Goal: Task Accomplishment & Management: Complete application form

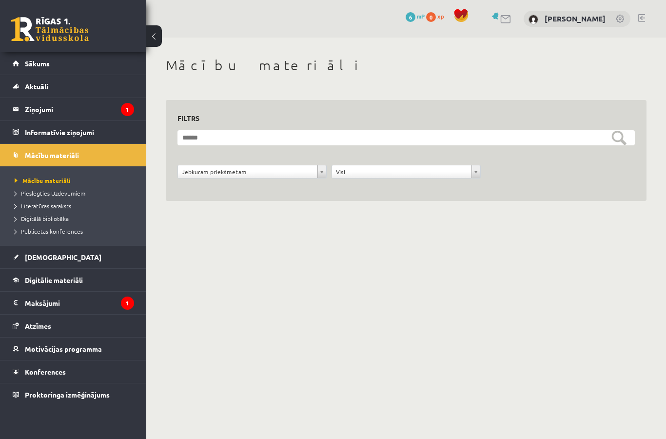
click at [41, 117] on legend "Ziņojumi 1" at bounding box center [79, 109] width 109 height 22
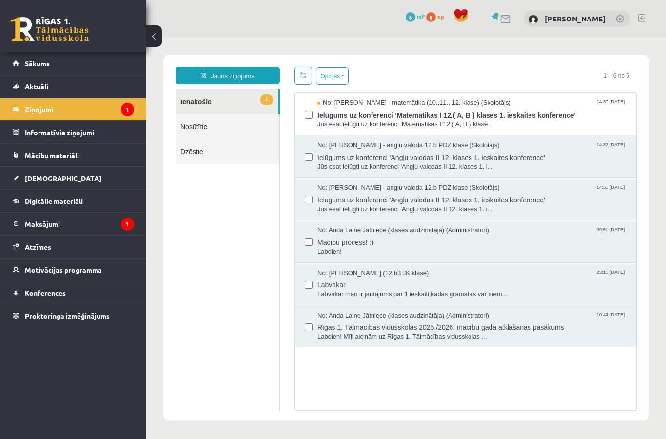
click at [589, 115] on span "Ielūgums uz konferenci 'Matemātikas I 12.( A, B ) klases 1. ieskaites konferenc…" at bounding box center [471, 114] width 309 height 12
click at [24, 178] on link "[DEMOGRAPHIC_DATA]" at bounding box center [73, 178] width 121 height 22
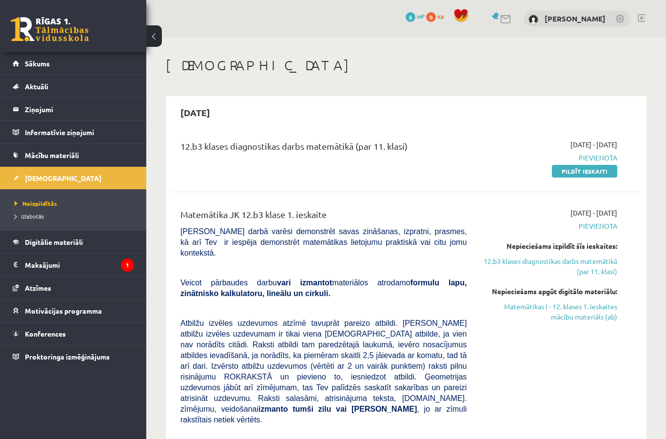
click at [592, 168] on link "Pildīt ieskaiti" at bounding box center [584, 171] width 65 height 13
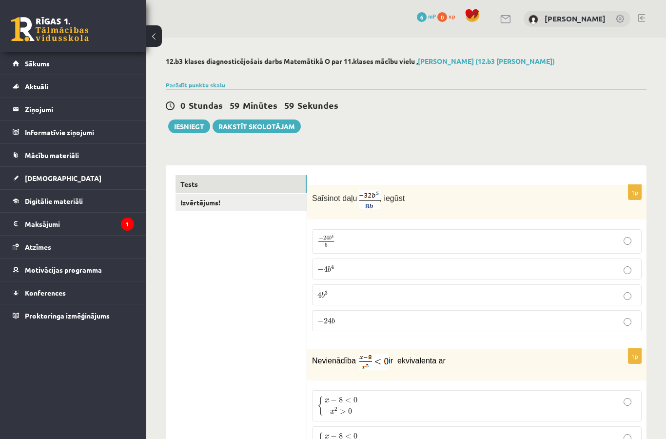
click at [200, 198] on link "Izvērtējums!" at bounding box center [240, 203] width 131 height 18
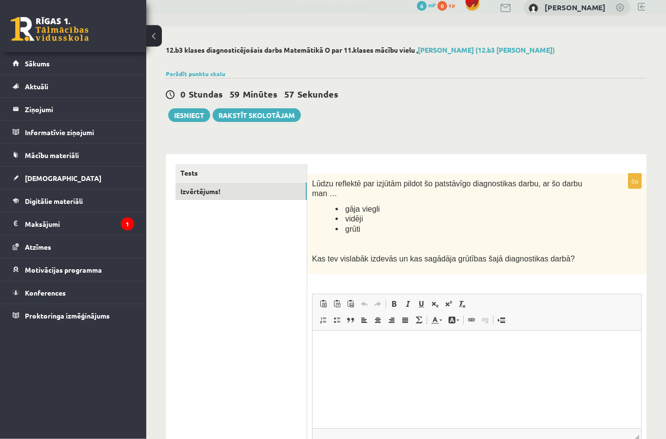
scroll to position [11, 0]
click at [195, 164] on link "Tests" at bounding box center [240, 173] width 131 height 18
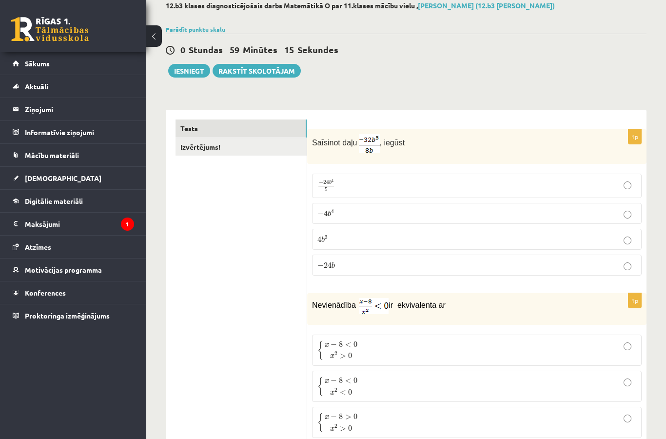
scroll to position [95, 0]
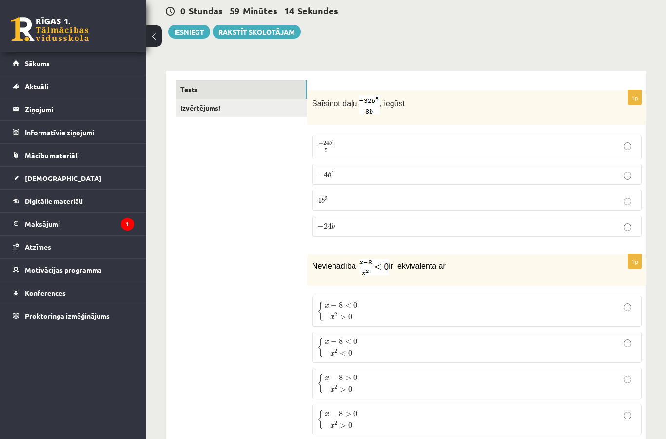
click at [457, 179] on label "− 4 b 4 − 4 b 4" at bounding box center [477, 174] width 330 height 21
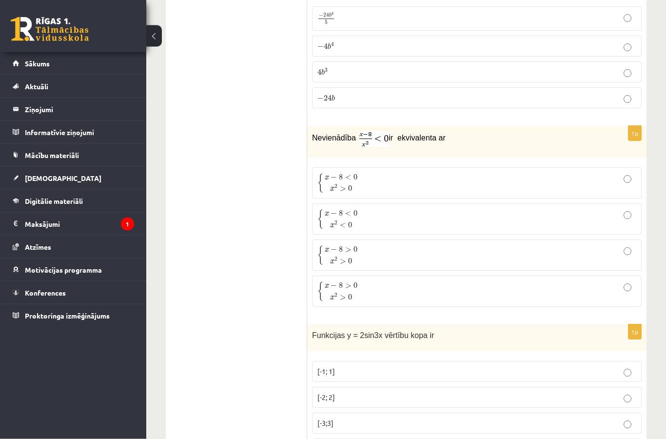
scroll to position [223, 0]
click at [379, 138] on img at bounding box center [373, 139] width 29 height 16
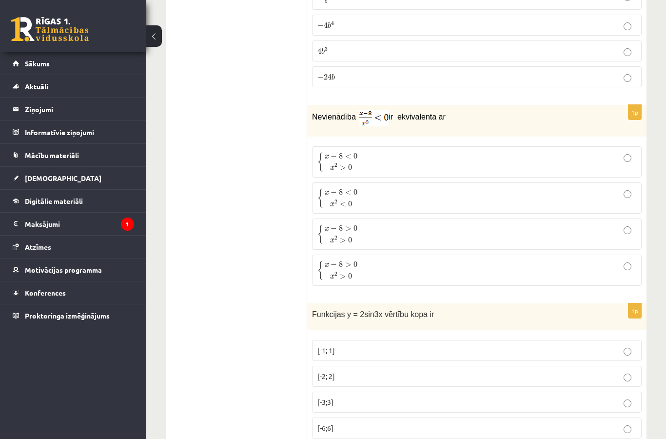
scroll to position [240, 0]
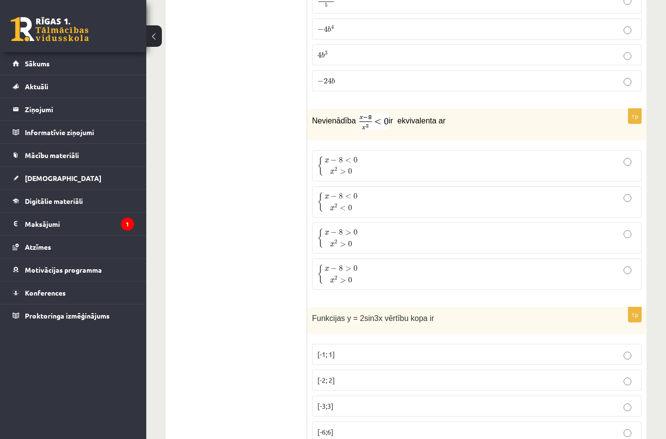
click at [457, 167] on p "{ x − 8 < 0 x 2 > 0 { x − 8 < 0 x 2 > 0" at bounding box center [476, 166] width 319 height 20
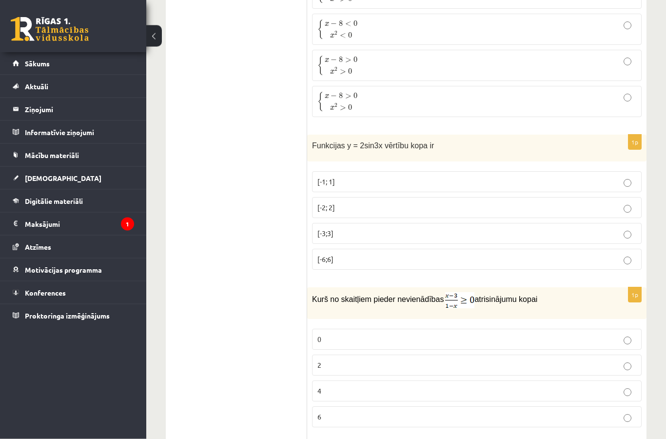
scroll to position [412, 0]
copy div "Funkcijas y = 2sin3x vērtību kopa ir [-1; 1] [-2; 2] [-3;3] [-6;6]"
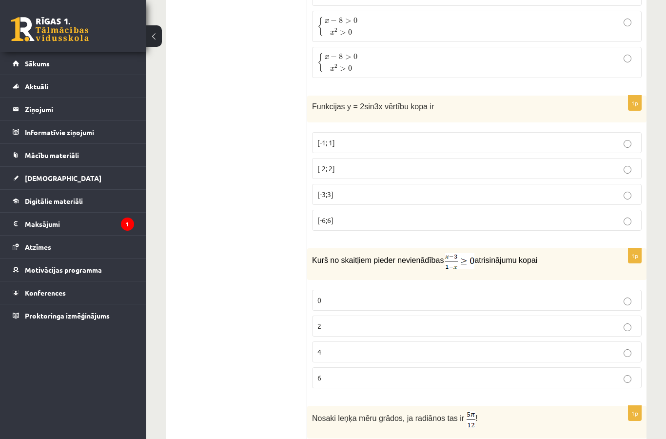
click at [391, 167] on p "[-2; 2]" at bounding box center [476, 168] width 319 height 10
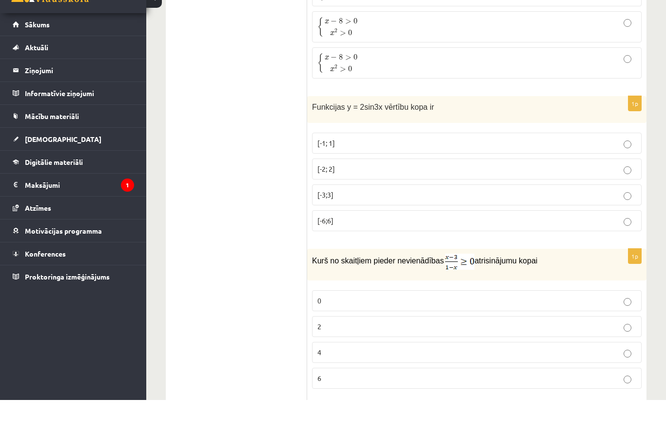
scroll to position [451, 0]
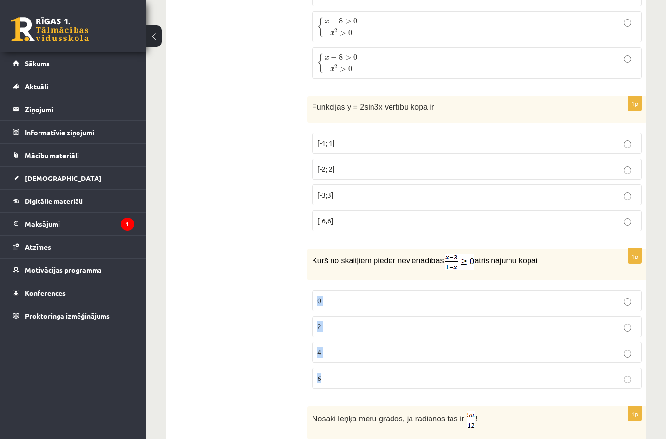
copy fieldset "0 2 4 6"
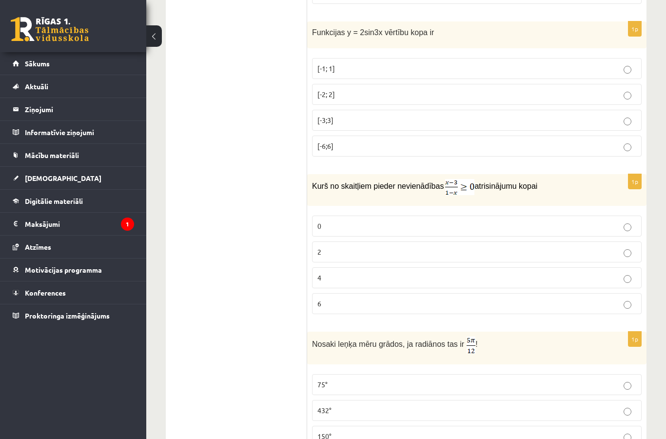
click at [573, 253] on p "2" at bounding box center [476, 252] width 319 height 10
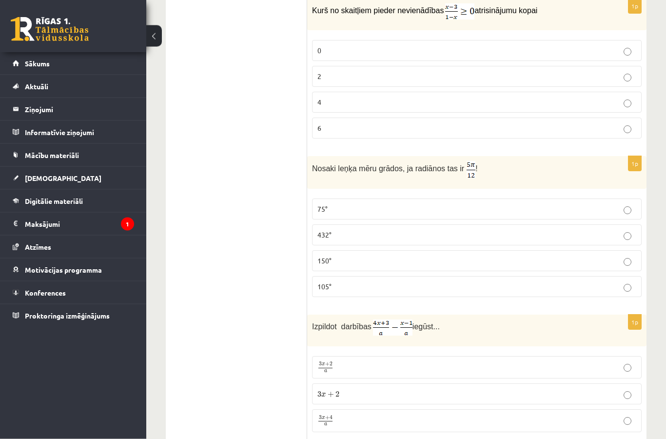
scroll to position [701, 0]
copy p "Nosaki leņķa mēru grādos, ja radiānos tas ir !"
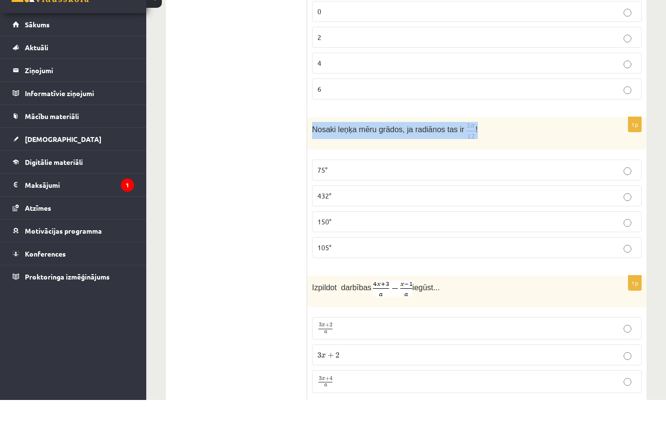
scroll to position [740, 0]
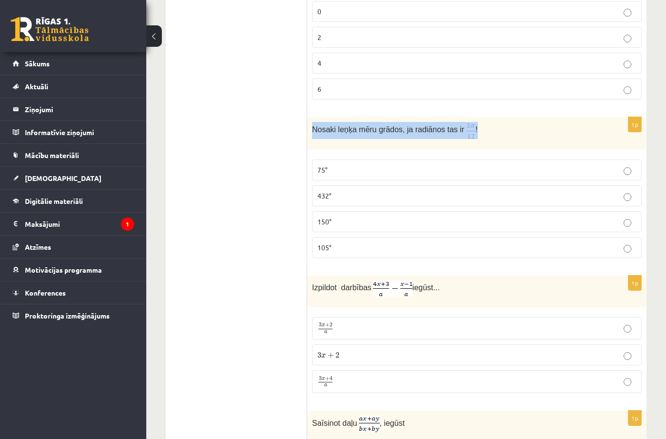
click at [494, 129] on p "Nosaki leņķa mēru grādos, ja radiānos tas ir !" at bounding box center [452, 130] width 281 height 17
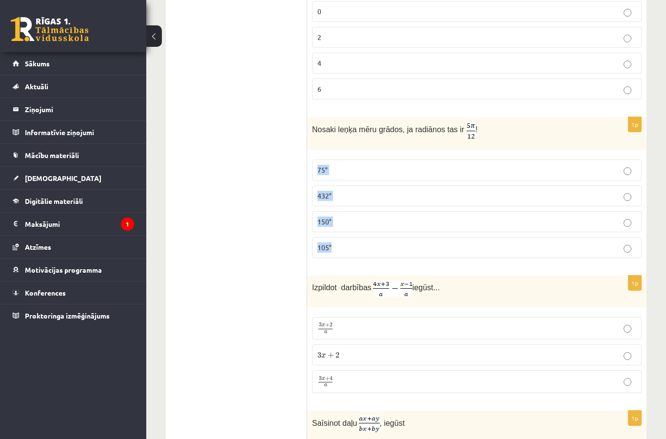
click at [451, 174] on p "75°" at bounding box center [476, 170] width 319 height 10
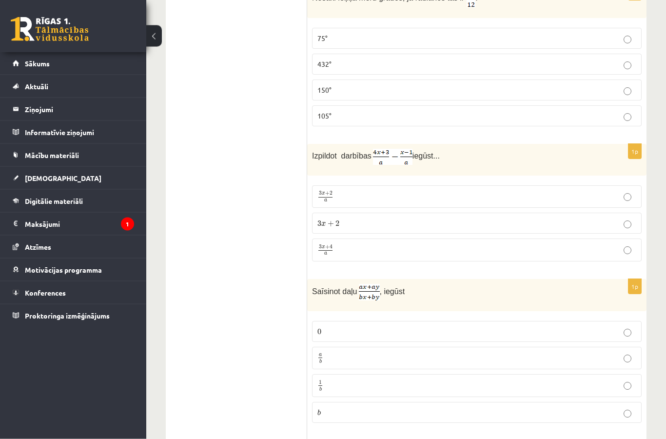
scroll to position [872, 0]
copy div "Izpildot darbības iegūst... 3 x + 2 a 3 x + 2 a 3 x + 2 3 x + 2 3 x + 4 a"
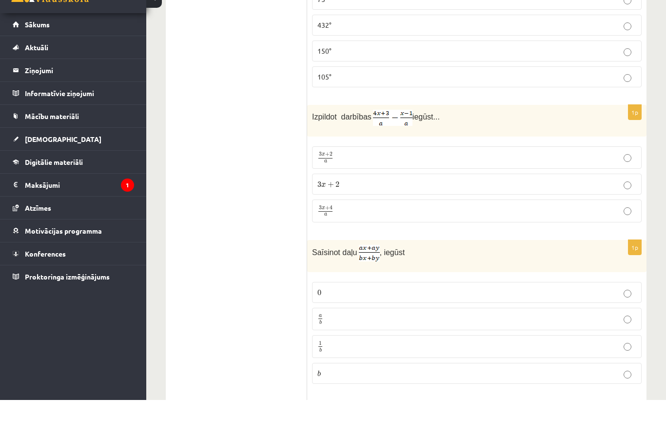
scroll to position [911, 0]
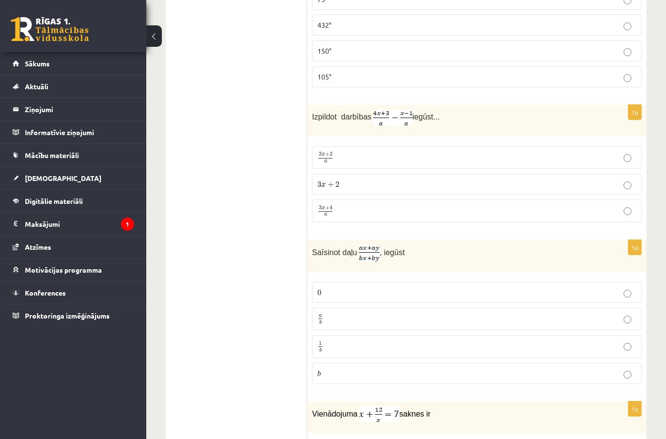
click at [425, 210] on p "3 x + 4 a 3 x + 4 a" at bounding box center [476, 211] width 319 height 12
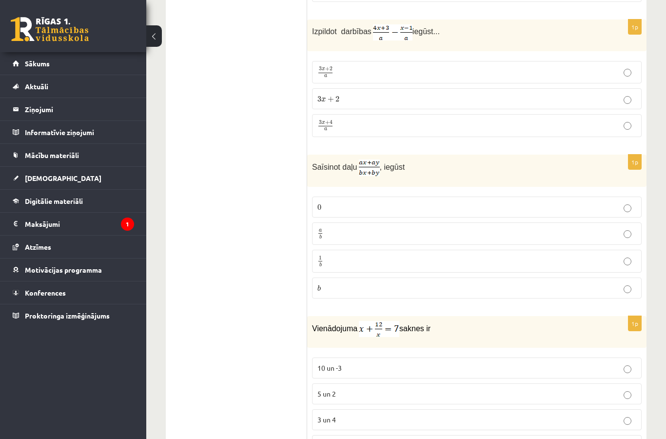
scroll to position [1041, 0]
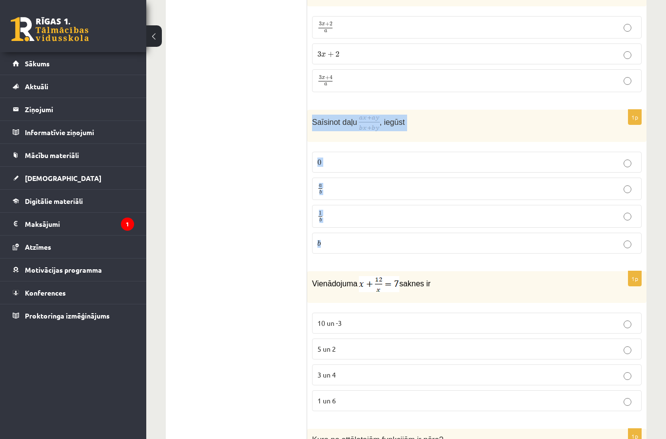
copy div "Saīsinot daļu , iegūst 0 0 a b a b 1 b 1 b b"
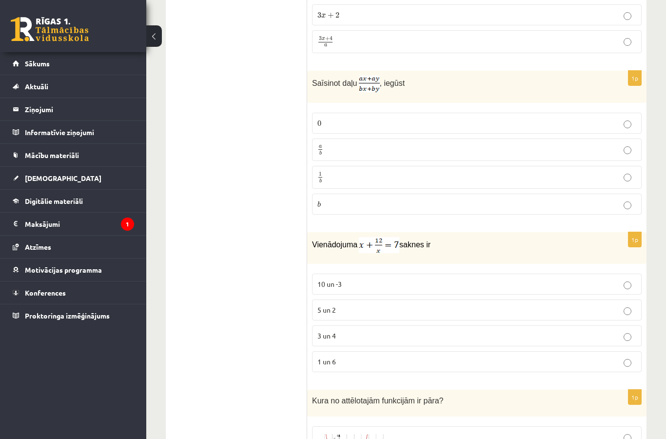
click at [415, 153] on p "a b a b" at bounding box center [476, 150] width 319 height 12
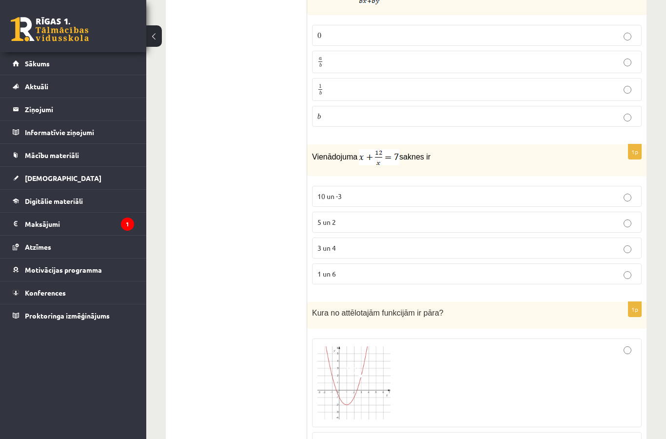
scroll to position [1181, 0]
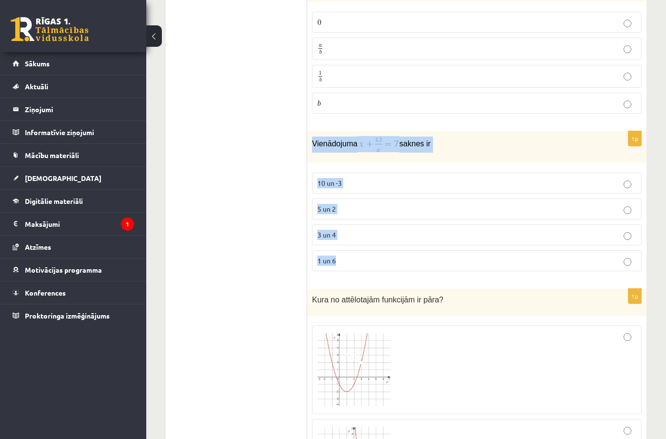
copy div "Vienādojuma saknes ir 10 un -3 5 un 2 3 un 4 1 un 6"
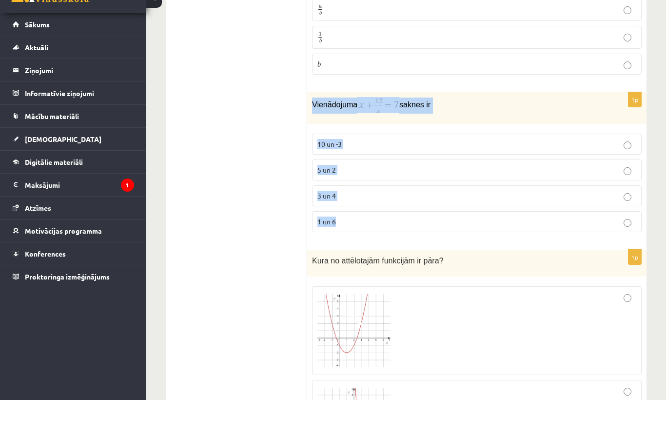
scroll to position [1220, 0]
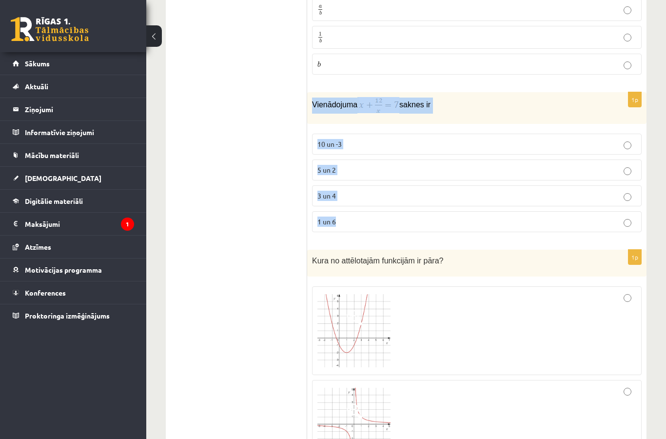
click at [460, 256] on p "Kura no attēlotajām funkcijām ir pāra?" at bounding box center [452, 259] width 281 height 11
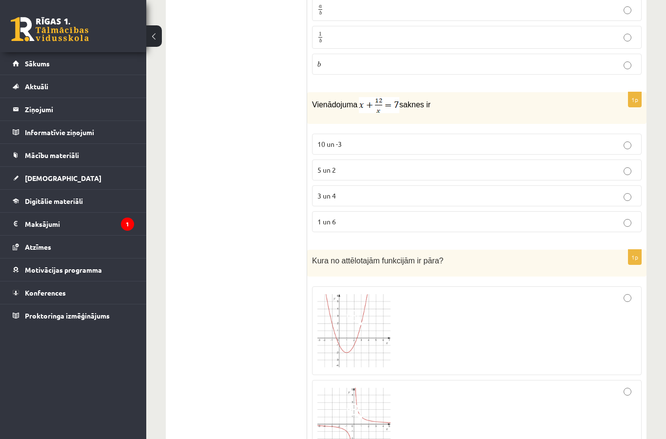
click at [400, 167] on p "5 un 2" at bounding box center [476, 170] width 319 height 10
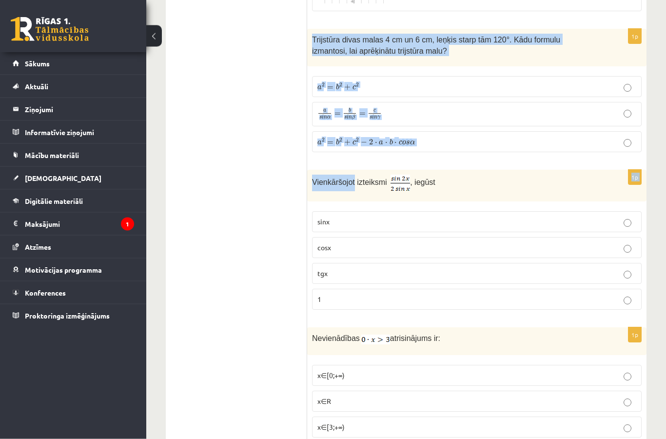
scroll to position [1769, 0]
copy div "Trijstūra divas malas 4 cm un 6 cm, leņķis starp tām 120°. Kādu formulu izmanto…"
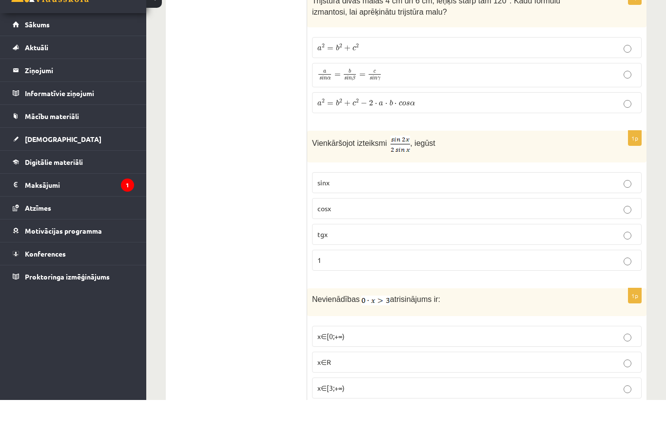
scroll to position [1808, 0]
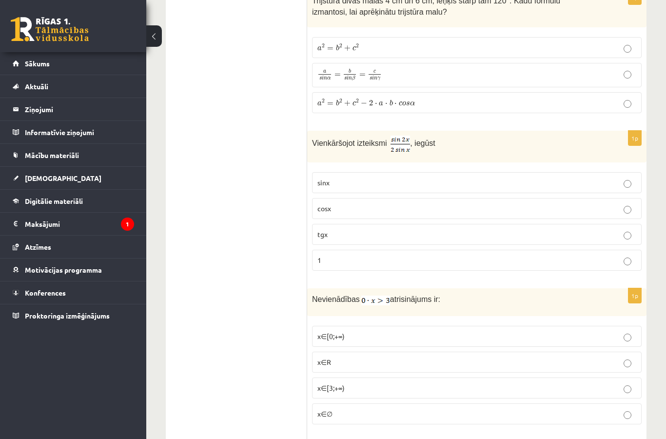
click at [454, 108] on label "a 2 = b 2 + c 2 − 2 ⋅ a ⋅ b ⋅ c o s α a 2 = b 2 + c 2 − 2 ⋅ a ⋅ b ⋅ c o s α" at bounding box center [477, 102] width 330 height 21
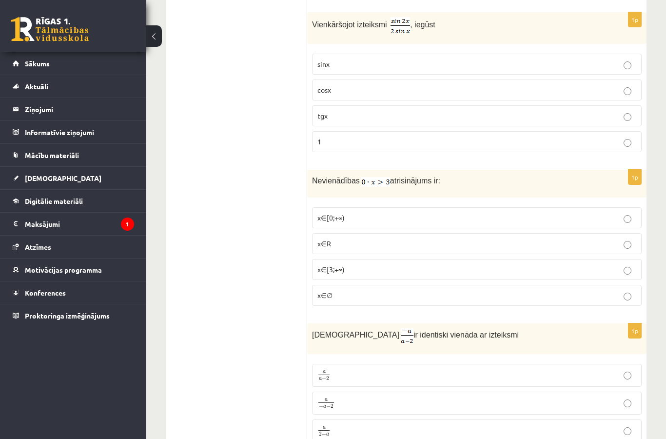
scroll to position [1928, 0]
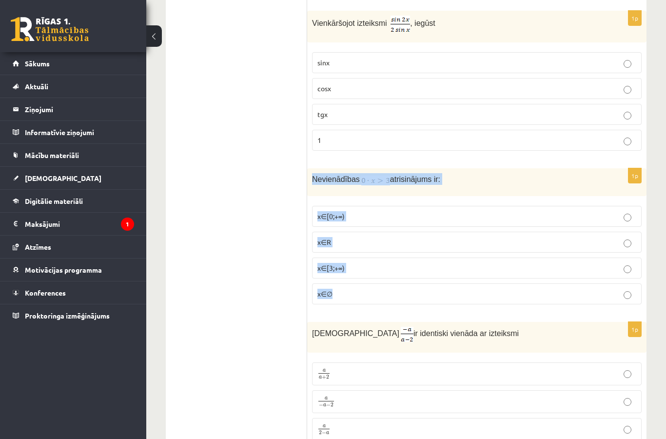
copy div "Nevienādības atrisinājums ir: x∈[0;+∞) x∈R x∈[3;+∞) x∈∅"
click at [397, 293] on p "x∈∅" at bounding box center [476, 294] width 319 height 10
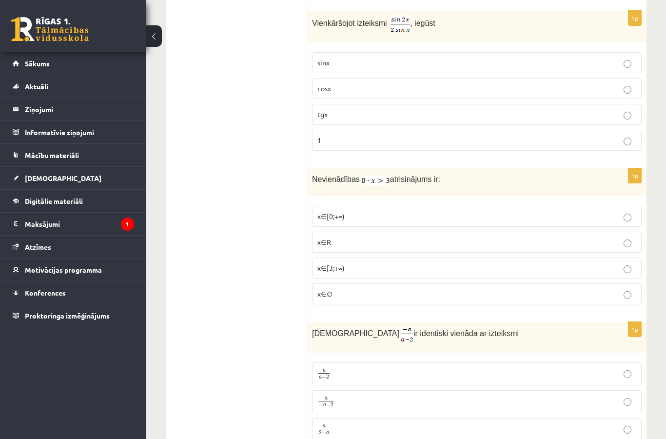
click at [407, 295] on p "x∈∅" at bounding box center [476, 294] width 319 height 10
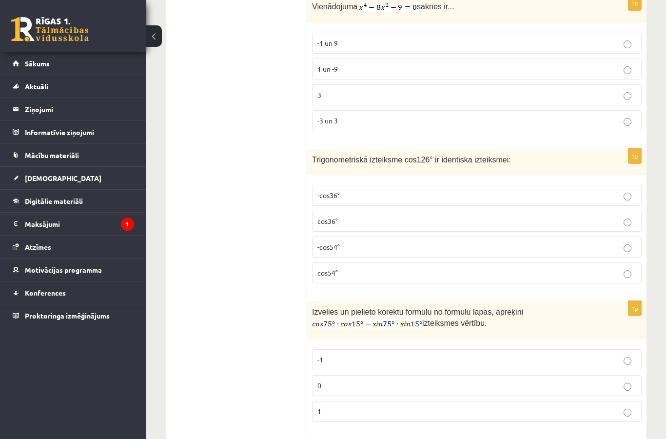
scroll to position [4418, 0]
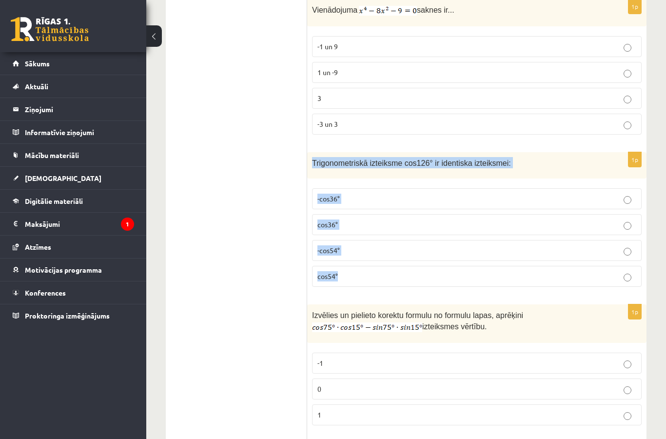
copy div "Trigonometriskā izteiksme cos126° ir identiska izteiksmei: -cos36° cos36° -cos5…"
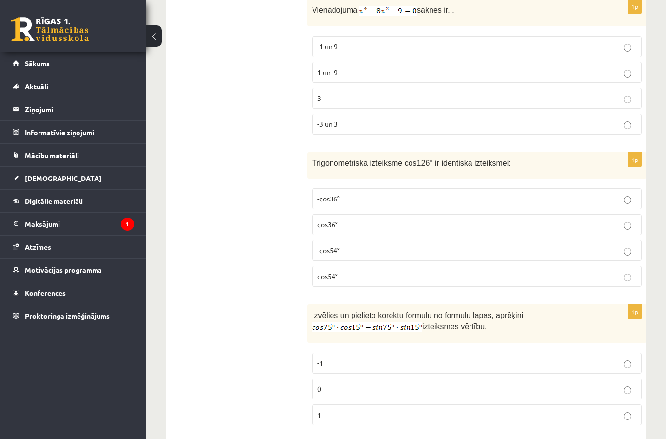
click at [389, 255] on p "-cos54°" at bounding box center [476, 250] width 319 height 10
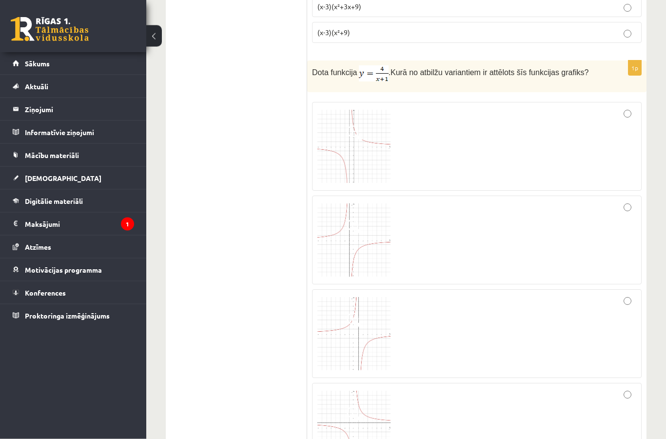
scroll to position [3613, 0]
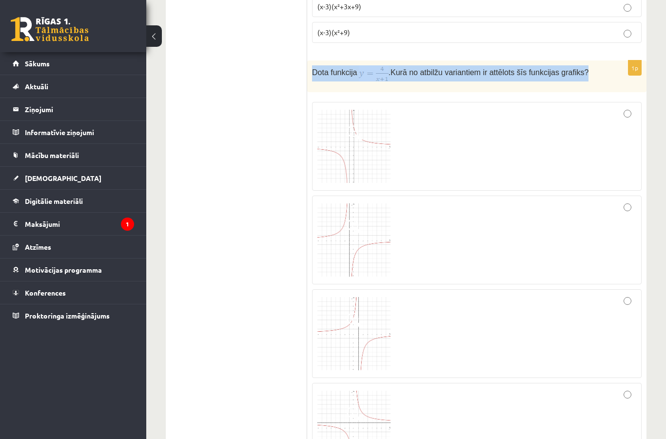
copy p "Dota funkcija . Kurā no atbilžu variantiem ir attēlots šīs funkcijas grafiks?"
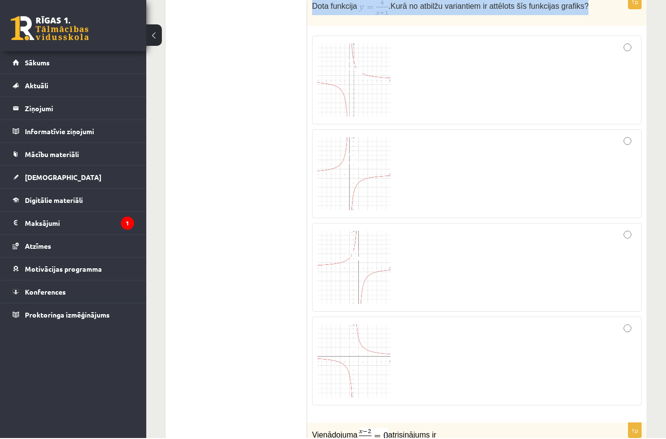
scroll to position [3680, 0]
click at [360, 101] on img at bounding box center [353, 79] width 73 height 73
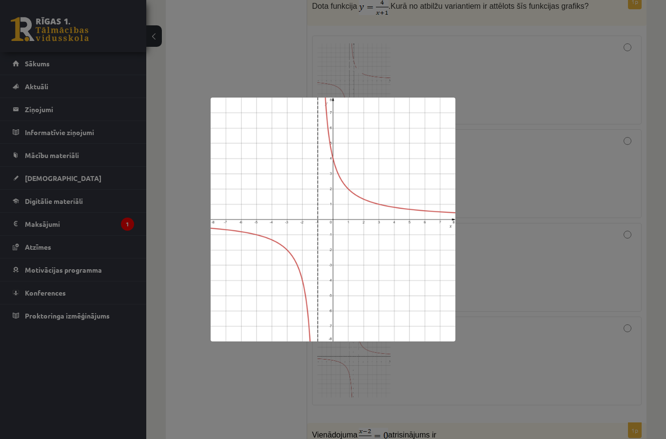
click at [550, 217] on div at bounding box center [333, 219] width 666 height 439
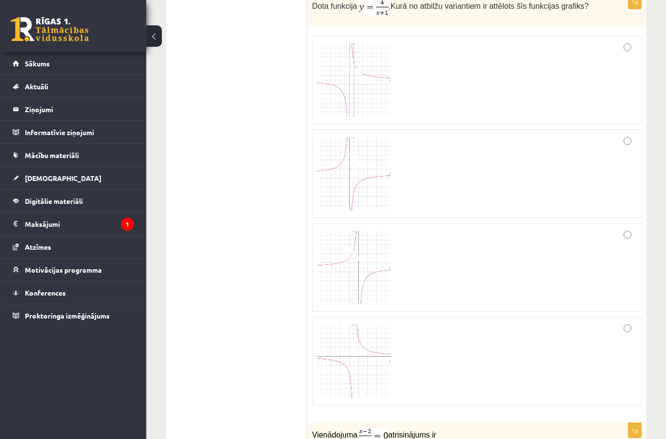
click at [500, 51] on div at bounding box center [476, 80] width 319 height 78
click at [518, 73] on div at bounding box center [476, 80] width 319 height 78
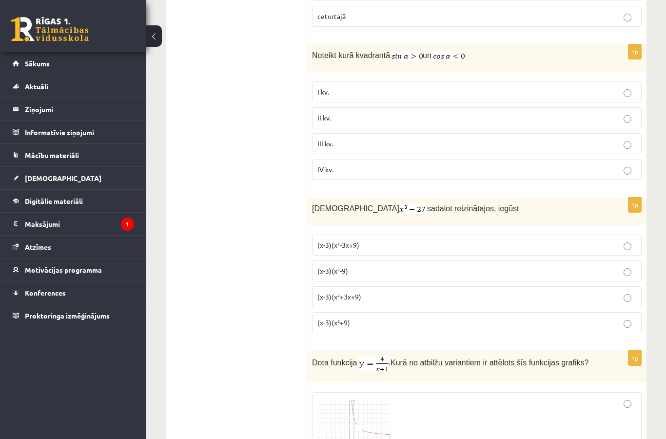
scroll to position [3362, 0]
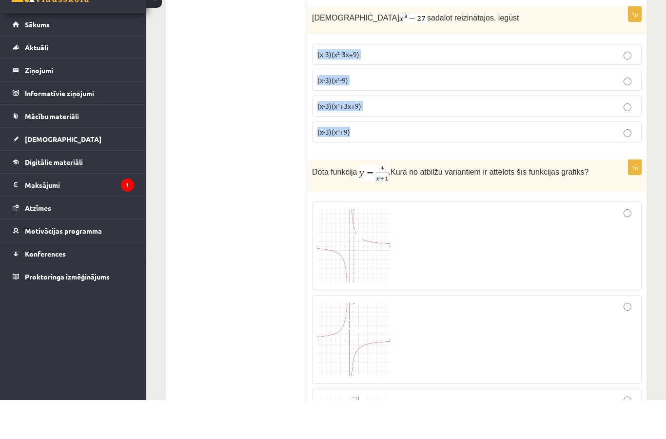
scroll to position [3514, 0]
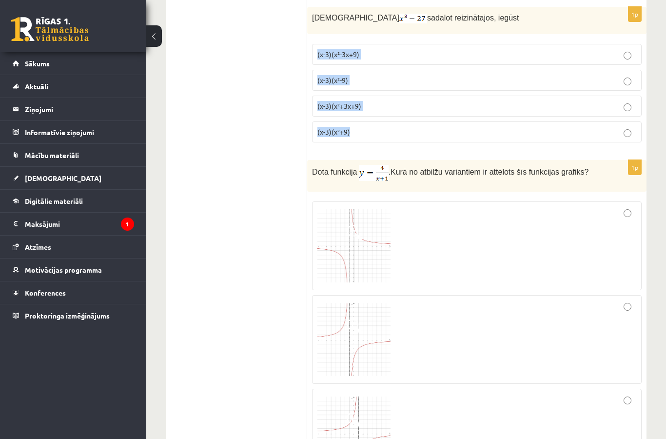
click at [519, 169] on span "Kurā no atbilžu variantiem ir attēlots šīs funkcijas grafiks?" at bounding box center [489, 172] width 198 height 8
click at [566, 53] on p "(x-3)(x²-3x+9)" at bounding box center [476, 54] width 319 height 10
click at [511, 96] on label "(x-3)(x²+3x+9)" at bounding box center [477, 106] width 330 height 21
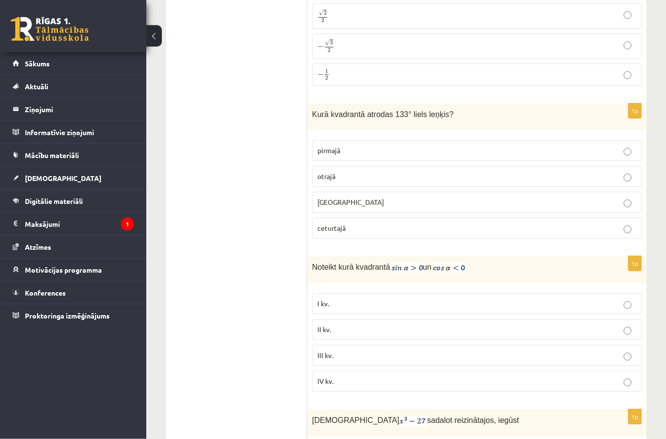
scroll to position [3112, 0]
click at [584, 350] on p "III kv." at bounding box center [476, 355] width 319 height 10
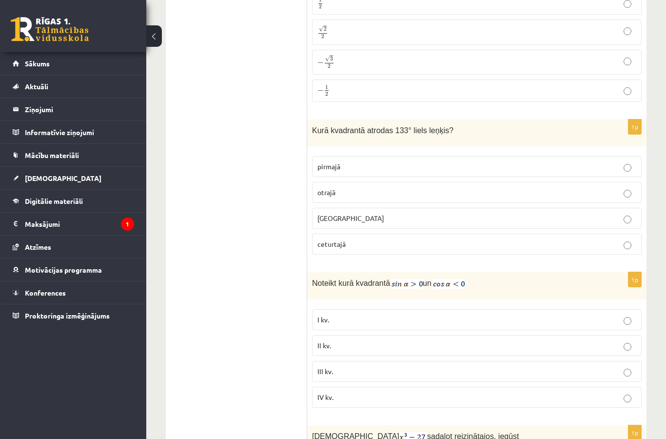
scroll to position [3081, 0]
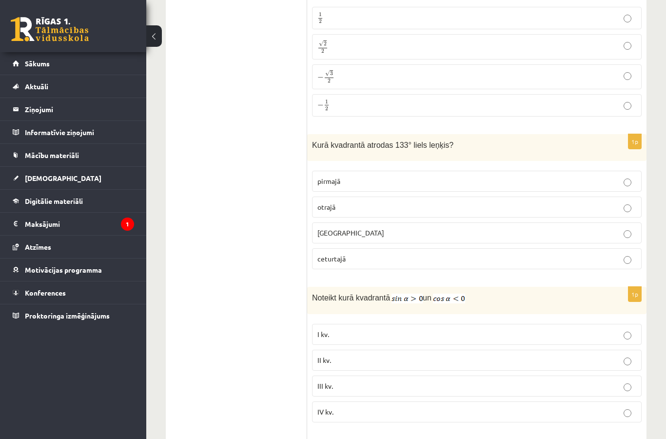
click at [399, 206] on p "otrajā" at bounding box center [476, 207] width 319 height 10
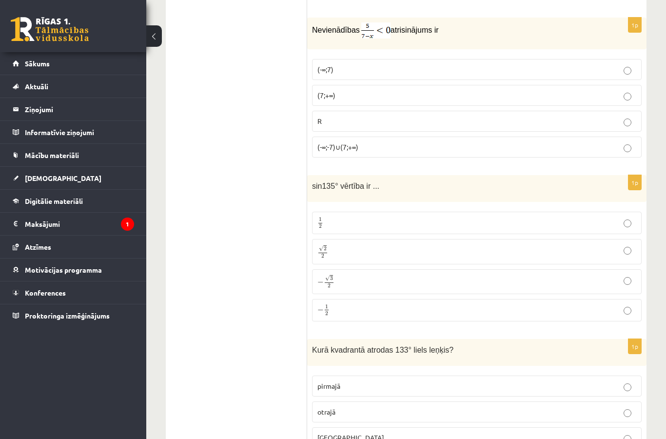
scroll to position [2854, 0]
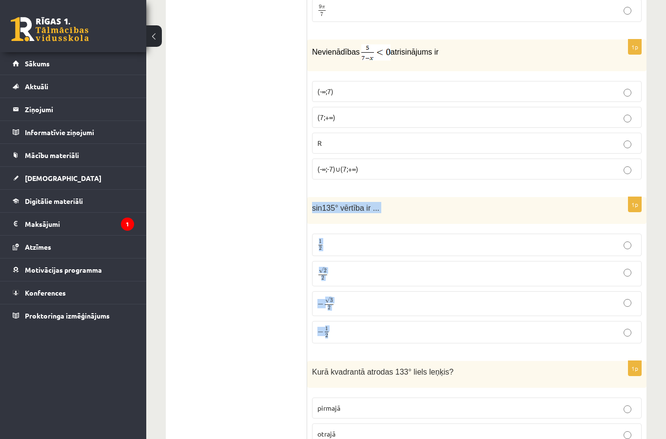
click at [404, 268] on p "√ 2 2 2 2" at bounding box center [476, 273] width 319 height 14
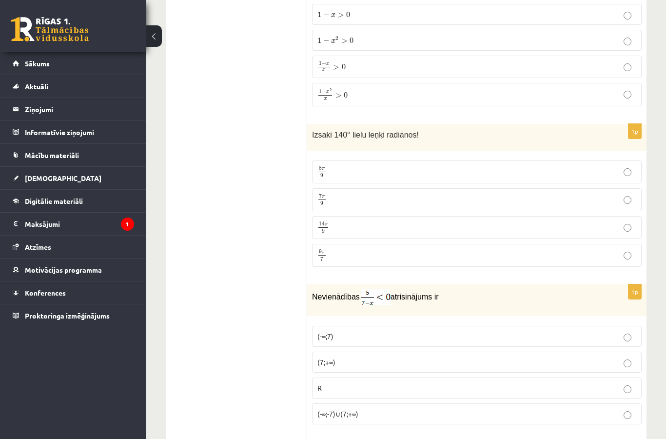
scroll to position [2600, 0]
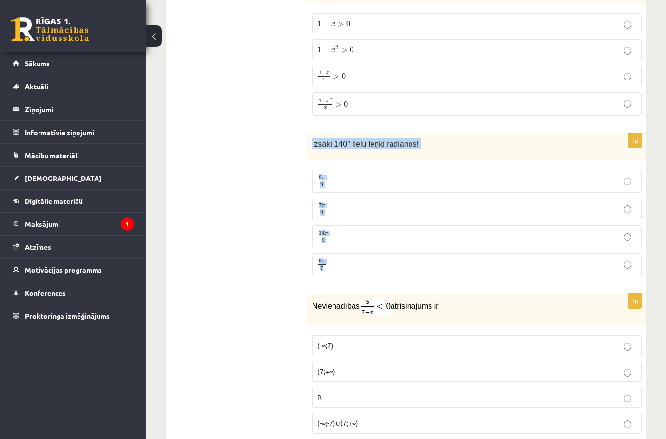
click at [251, 333] on ul "Tests Izvērtējums!" at bounding box center [241, 53] width 132 height 4957
click at [429, 212] on p "7 π 9 7 π 9" at bounding box center [476, 209] width 319 height 12
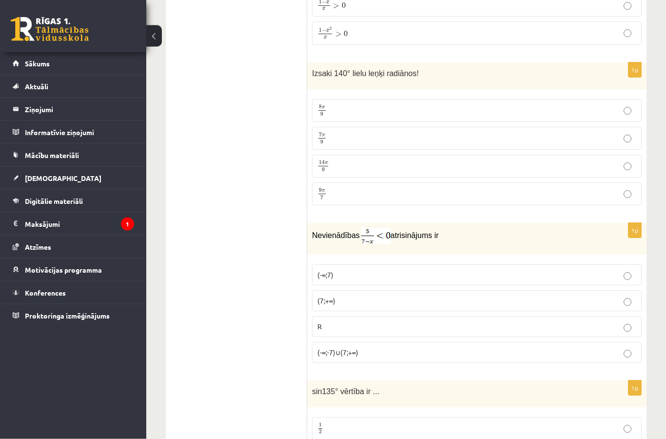
scroll to position [2671, 0]
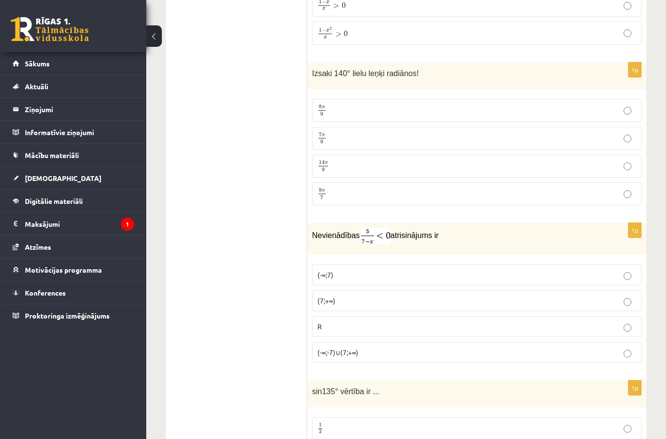
click at [418, 275] on p "(-∞;7)" at bounding box center [476, 275] width 319 height 10
click at [400, 305] on label "(7;+∞)" at bounding box center [477, 300] width 330 height 21
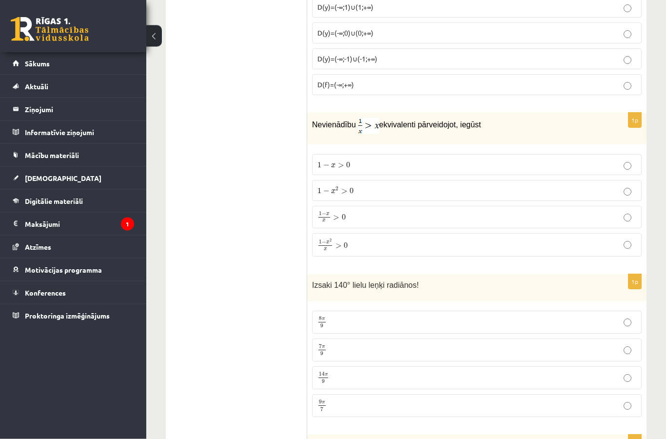
scroll to position [2461, 0]
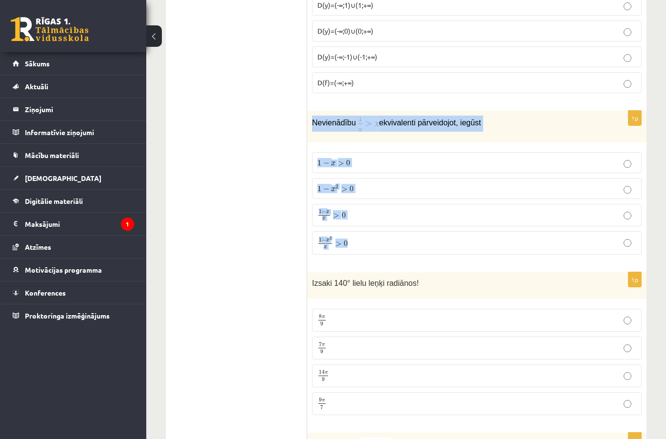
click at [253, 304] on ul "Tests Izvērtējums!" at bounding box center [241, 192] width 132 height 4957
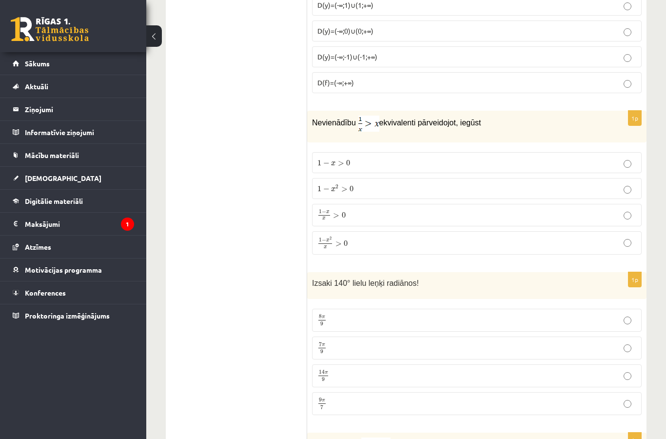
click at [414, 240] on p "1 − x 2 x > 0 1 − x 2 x > 0" at bounding box center [476, 242] width 319 height 13
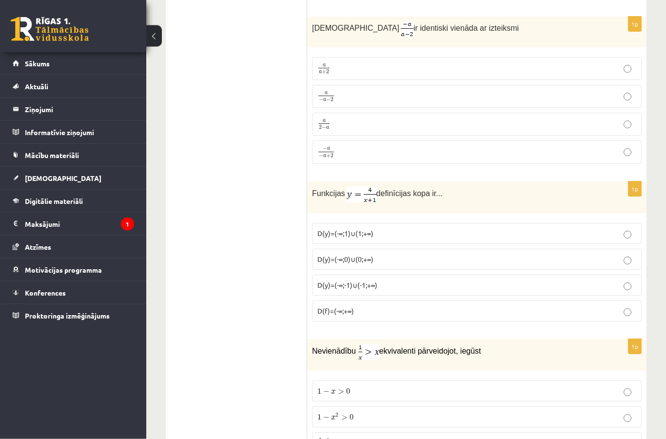
scroll to position [2228, 0]
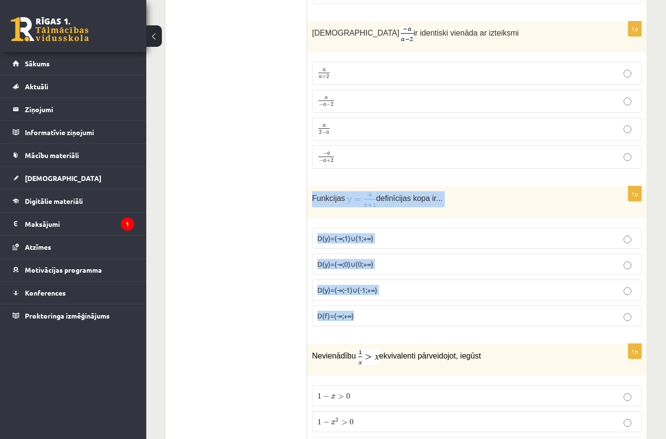
click at [241, 348] on ul "Tests Izvērtējums!" at bounding box center [241, 425] width 132 height 4957
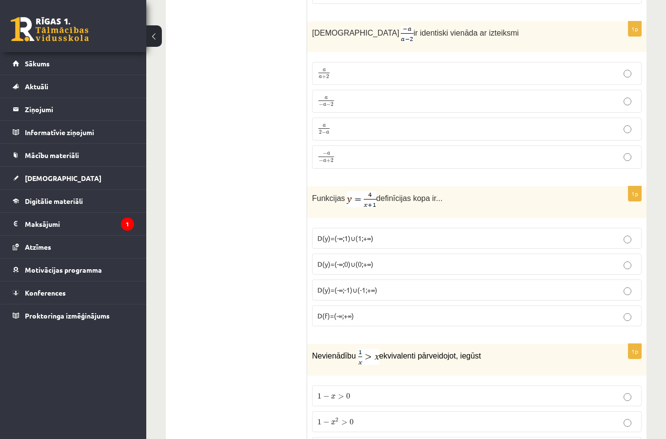
click at [416, 229] on label "D(y)=(-∞;1)∪(1;+∞)" at bounding box center [477, 238] width 330 height 21
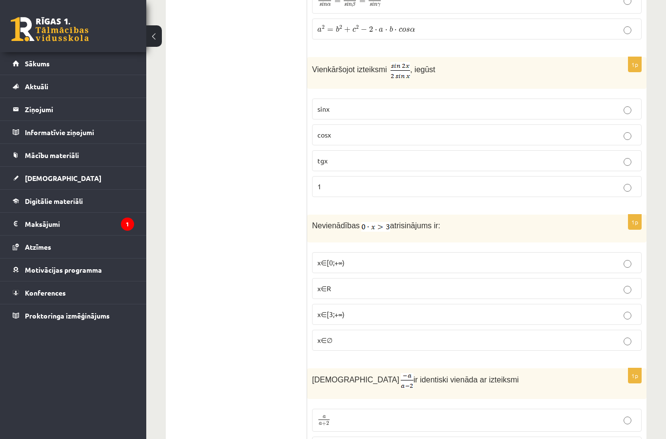
scroll to position [1883, 0]
click at [510, 184] on p "1" at bounding box center [476, 185] width 319 height 10
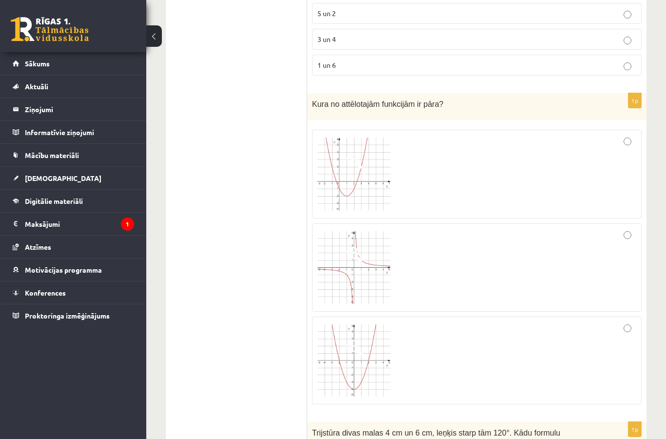
scroll to position [1375, 0]
click at [609, 156] on div at bounding box center [476, 175] width 319 height 78
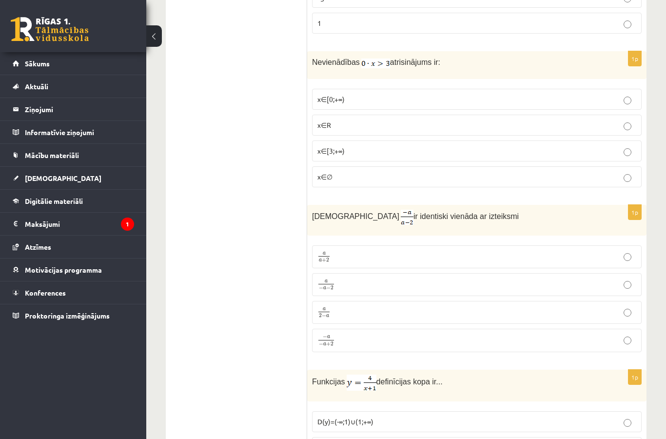
scroll to position [2084, 0]
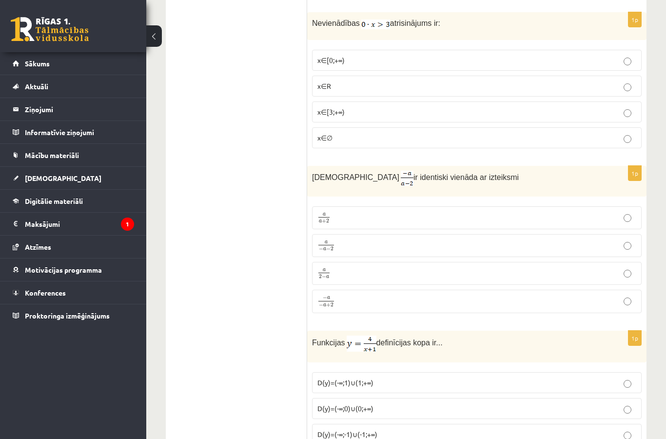
click at [399, 267] on p "a 2 − a a 2 − a" at bounding box center [476, 273] width 319 height 12
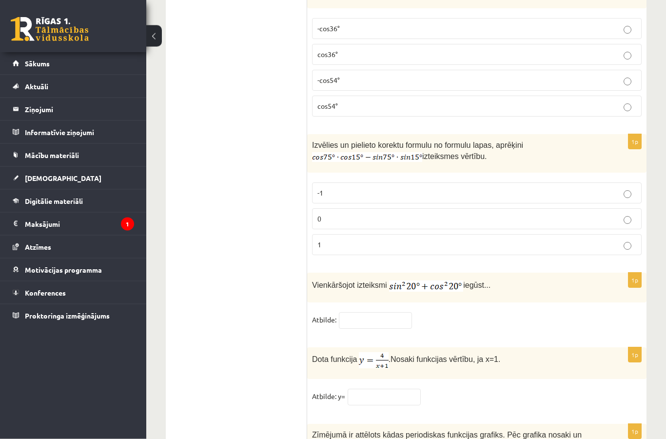
scroll to position [4588, 0]
click at [578, 223] on p "0" at bounding box center [476, 219] width 319 height 10
click at [388, 316] on input "text" at bounding box center [375, 320] width 73 height 17
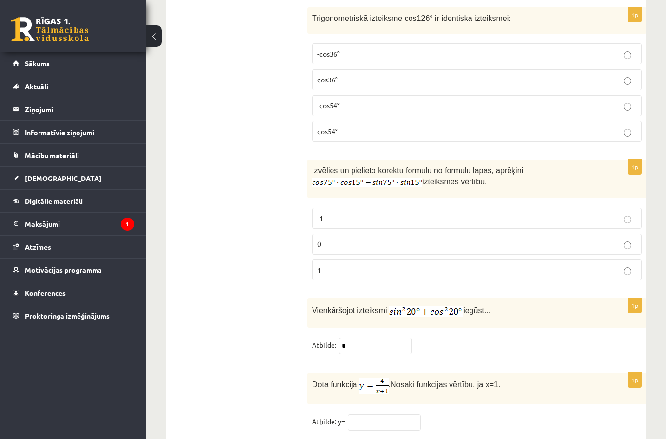
scroll to position [4692, 0]
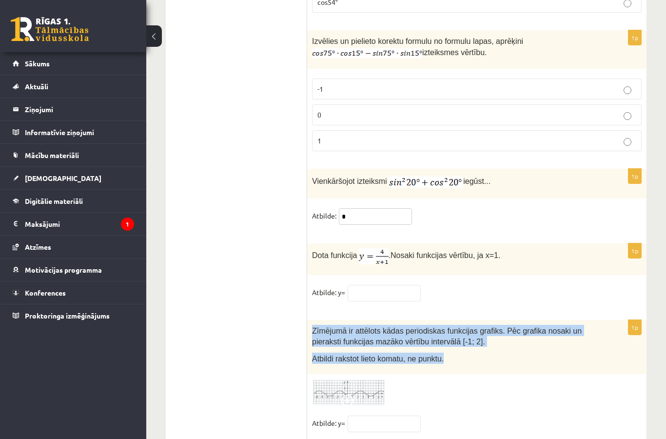
type input "*"
click at [496, 374] on div "Zīmējumā ir attēlots kādas periodiskas funkcijas grafiks. Pēc grafika nosaki un…" at bounding box center [476, 347] width 339 height 55
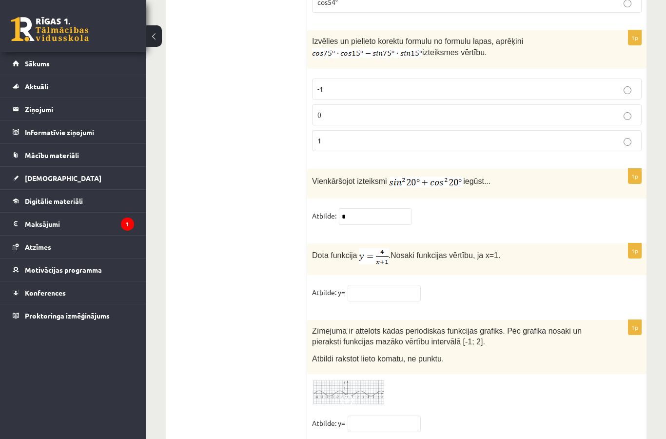
click at [364, 398] on img at bounding box center [348, 392] width 73 height 27
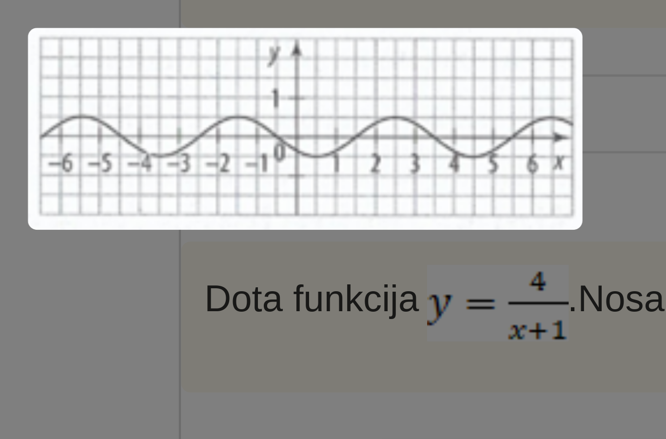
click at [118, 72] on div at bounding box center [333, 219] width 666 height 439
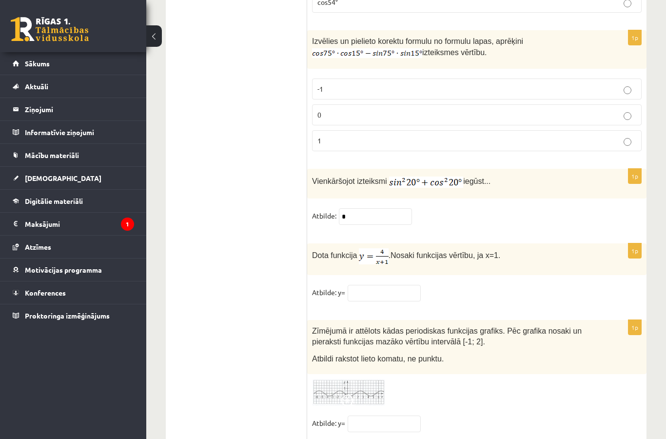
click at [363, 398] on img at bounding box center [348, 392] width 73 height 27
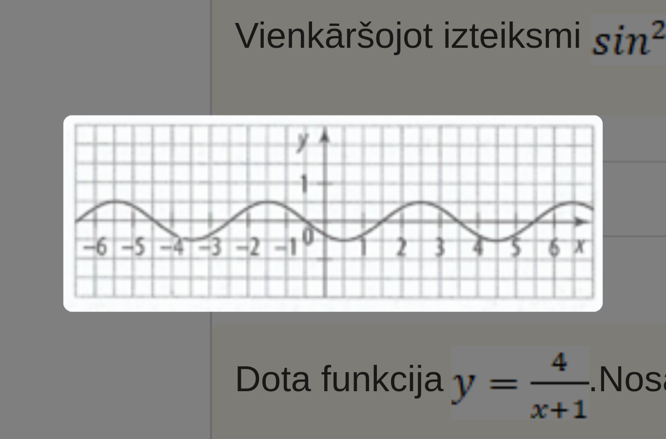
click at [125, 87] on div at bounding box center [333, 219] width 666 height 439
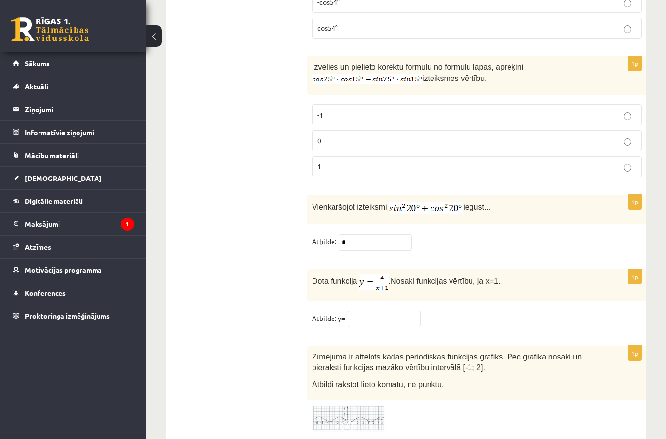
click at [358, 425] on img at bounding box center [348, 418] width 73 height 27
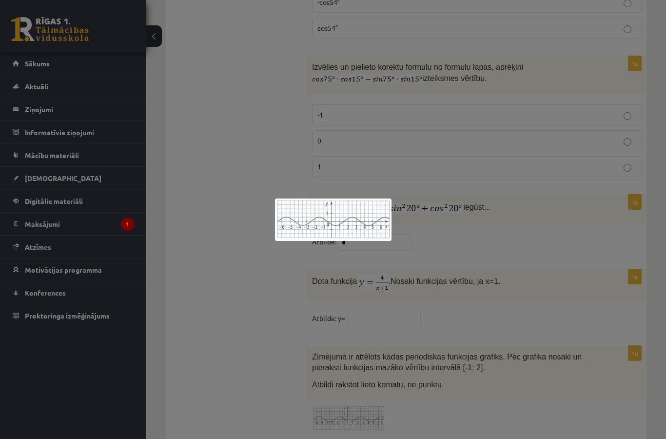
scroll to position [4676, 0]
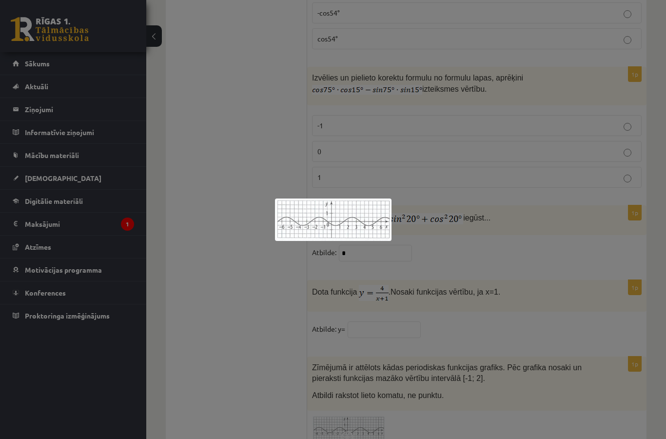
click at [476, 315] on div at bounding box center [333, 219] width 666 height 439
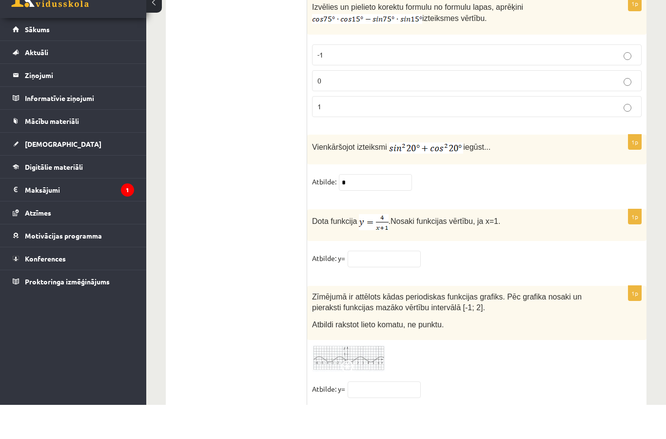
scroll to position [4692, 0]
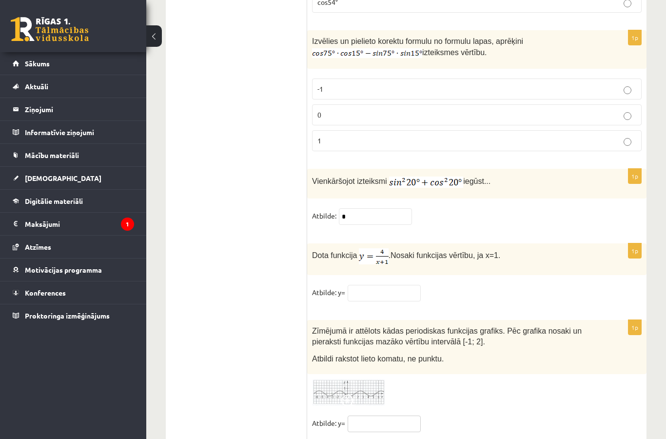
click at [377, 429] on input "text" at bounding box center [384, 423] width 73 height 17
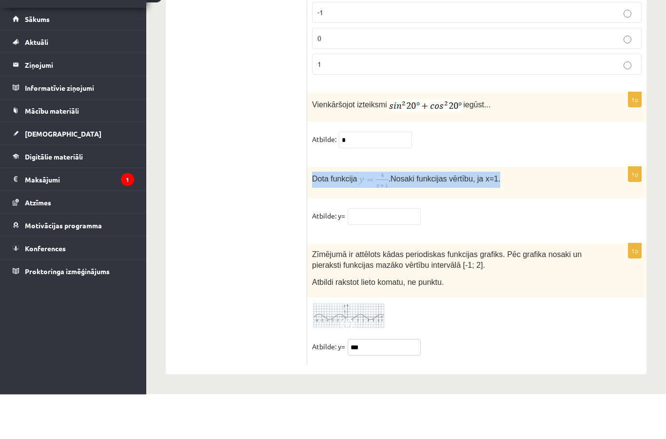
type input "***"
click at [535, 137] on div "1p Vienkāršojot izteiksmi iegūst... Atbilde: *" at bounding box center [476, 169] width 339 height 65
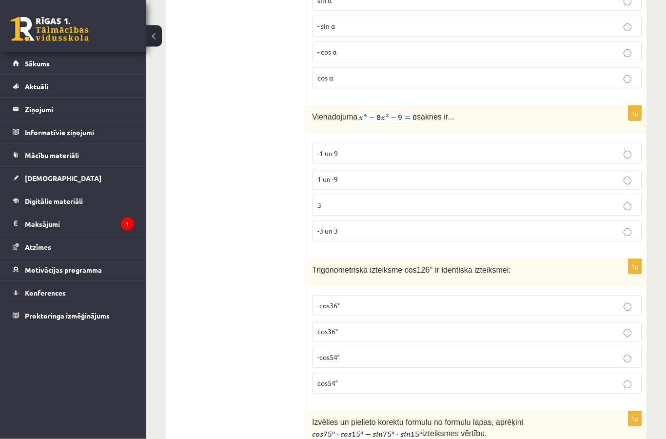
scroll to position [4311, 0]
click at [482, 234] on p "-3 un 3" at bounding box center [476, 231] width 319 height 10
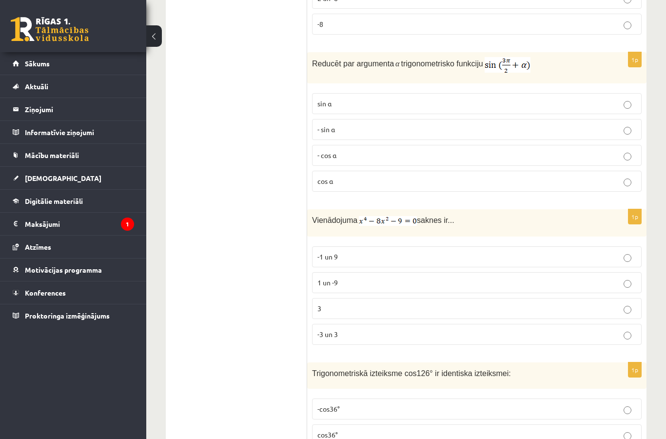
scroll to position [4173, 0]
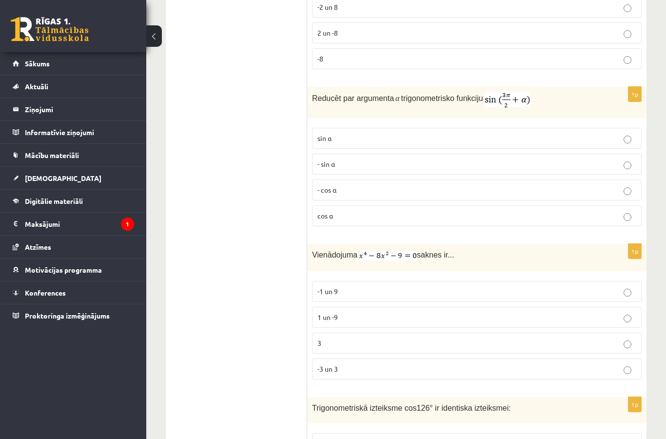
click at [558, 195] on p "- cos ⁡α" at bounding box center [476, 190] width 319 height 10
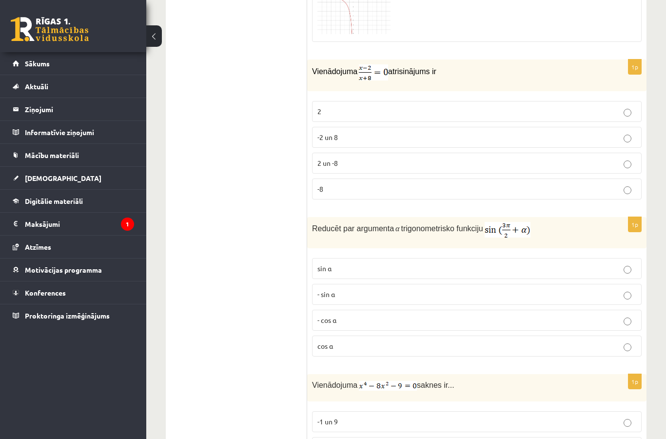
scroll to position [4042, 0]
click at [349, 117] on p "2" at bounding box center [476, 112] width 319 height 10
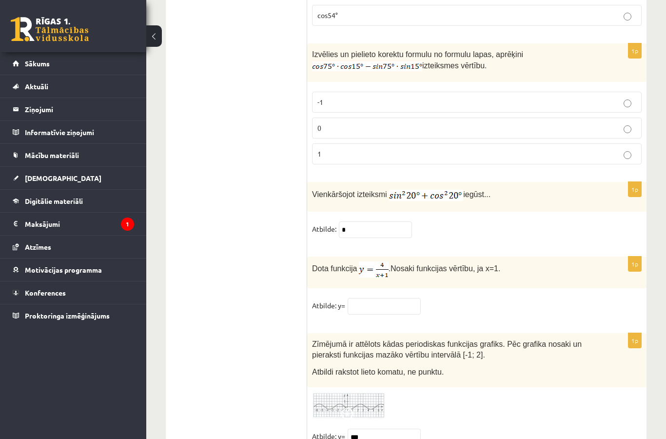
scroll to position [4731, 0]
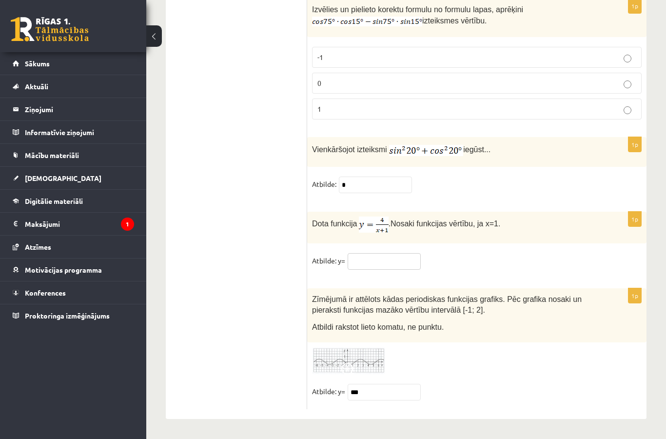
click at [382, 260] on input "text" at bounding box center [384, 261] width 73 height 17
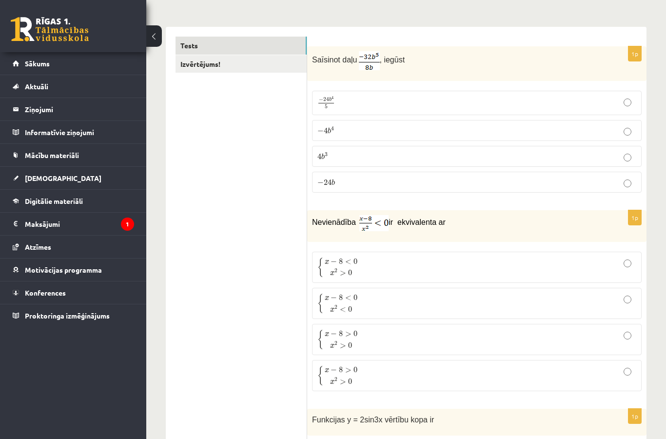
scroll to position [0, 0]
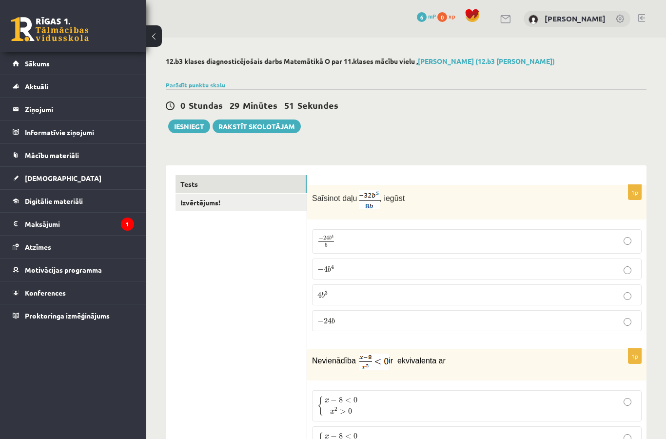
type input "*"
click at [273, 204] on link "Izvērtējums!" at bounding box center [240, 203] width 131 height 18
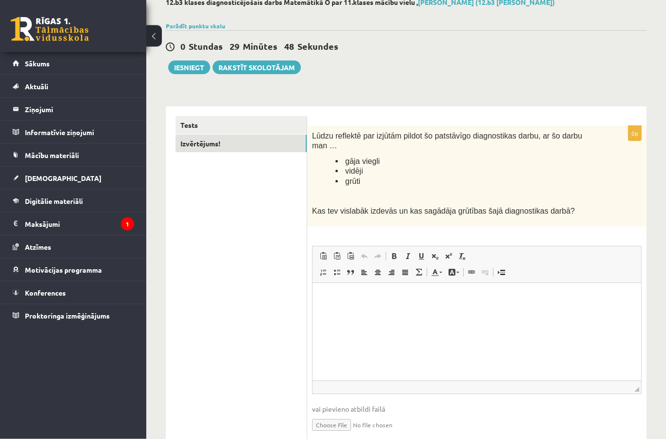
scroll to position [59, 0]
click at [511, 301] on p "Визуальный текстовый редактор, wiswyg-editor-user-answer-47024953415340" at bounding box center [476, 297] width 309 height 10
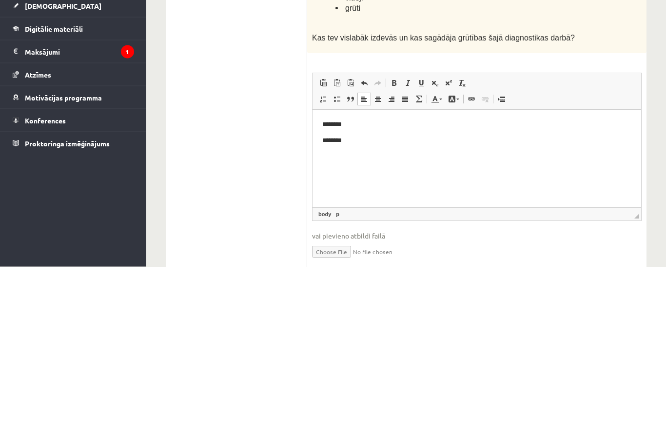
scroll to position [98, 0]
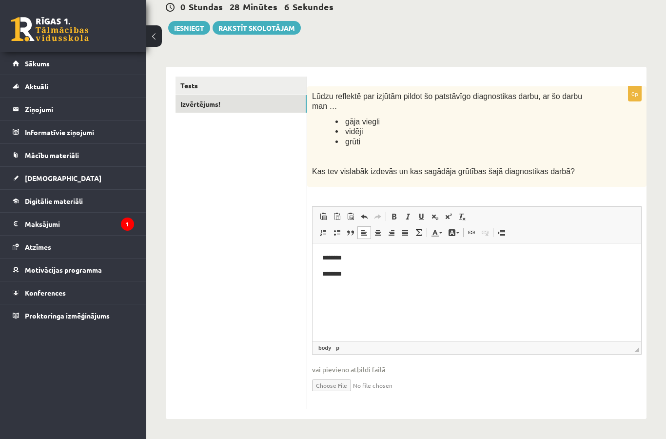
click at [377, 266] on body "******** ********" at bounding box center [476, 266] width 309 height 26
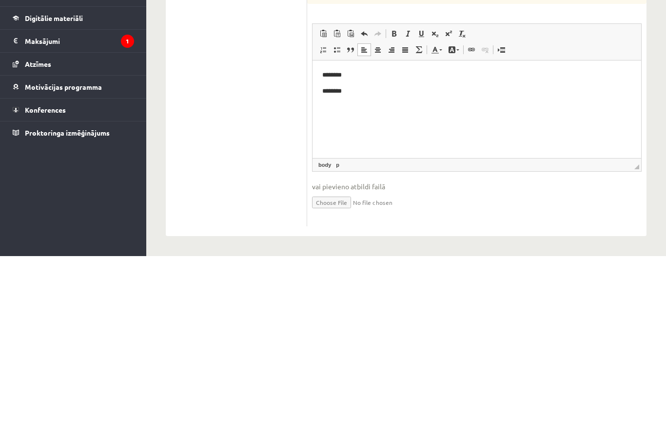
click at [360, 94] on p "********" at bounding box center [476, 91] width 309 height 10
click at [354, 67] on html "**********" at bounding box center [476, 82] width 329 height 45
click at [347, 73] on p "********" at bounding box center [476, 75] width 309 height 10
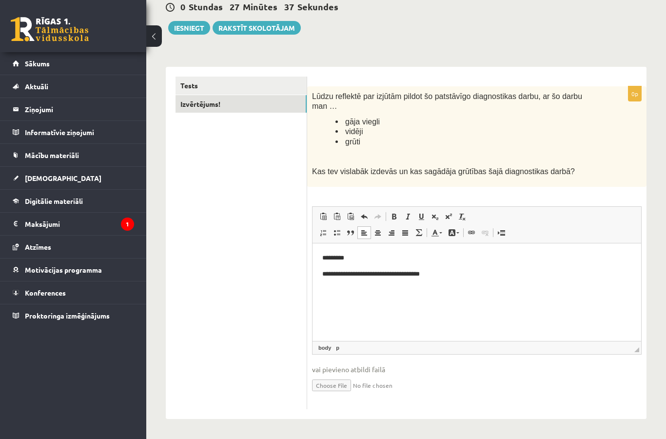
click at [188, 28] on button "Iesniegt" at bounding box center [189, 28] width 42 height 14
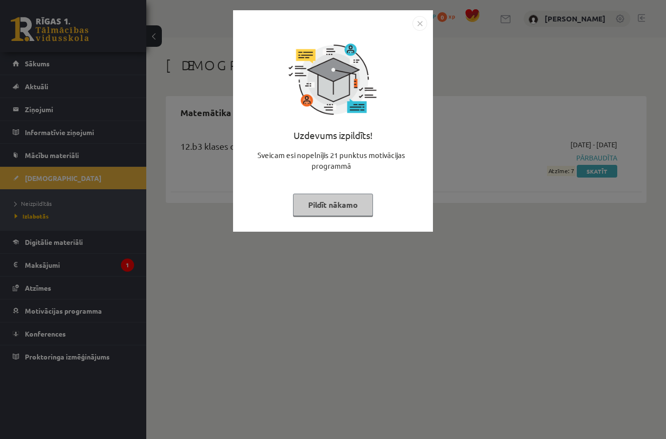
click at [416, 20] on img "Close" at bounding box center [419, 23] width 15 height 15
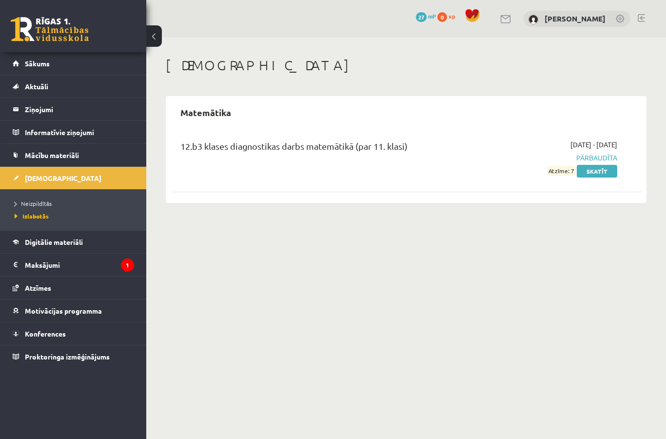
click at [24, 154] on link "Mācību materiāli" at bounding box center [73, 155] width 121 height 22
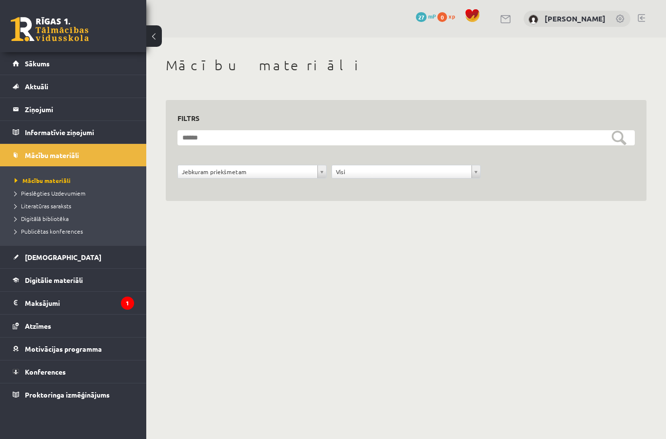
click at [16, 59] on link "Sākums" at bounding box center [73, 63] width 121 height 22
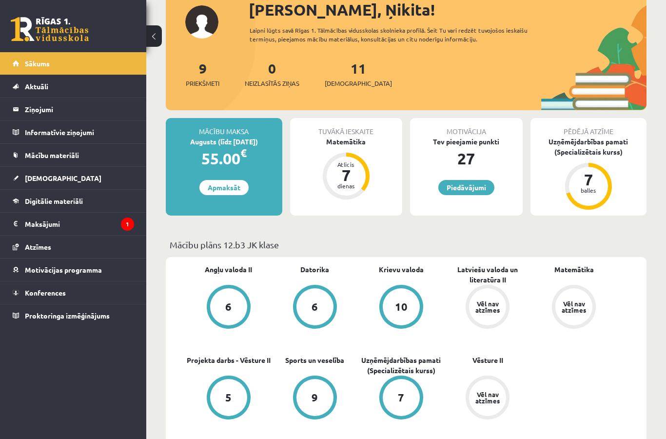
scroll to position [77, 0]
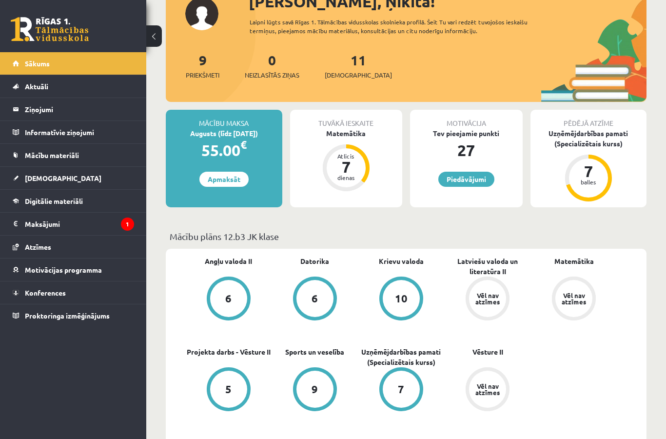
click at [34, 176] on span "[DEMOGRAPHIC_DATA]" at bounding box center [63, 178] width 77 height 9
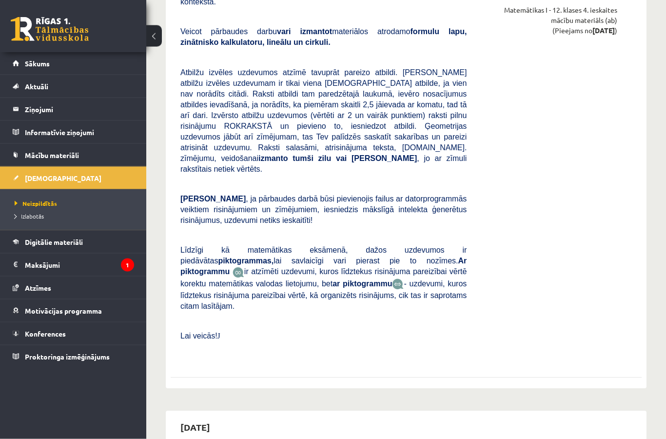
scroll to position [6558, 0]
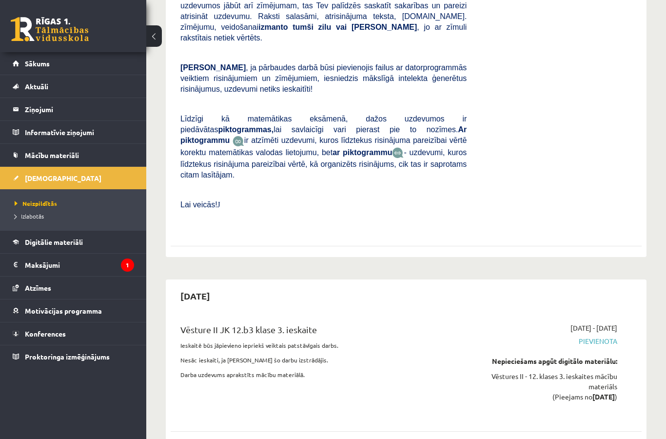
click at [20, 59] on link "Sākums" at bounding box center [73, 63] width 121 height 22
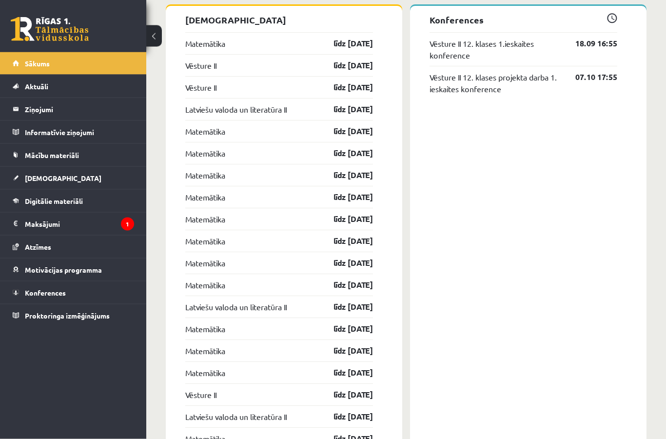
scroll to position [815, 0]
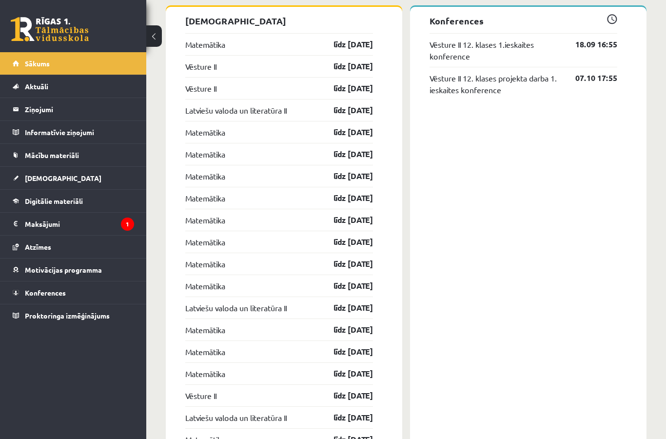
click at [303, 291] on div "Matemātika līdz [DATE]" at bounding box center [279, 285] width 188 height 22
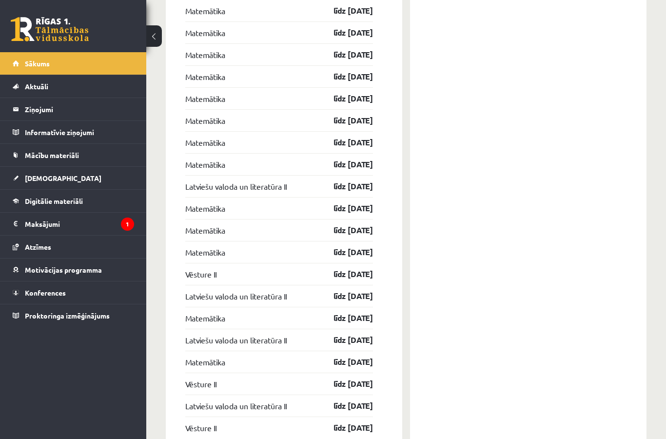
scroll to position [975, 0]
